Goal: Task Accomplishment & Management: Use online tool/utility

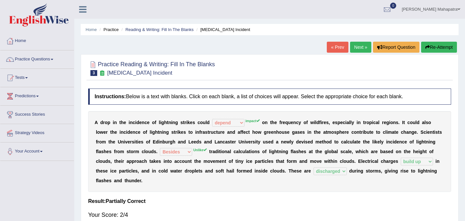
select select "depend"
select select "Besides"
select select "build up"
select select "discharged"
